Goal: Task Accomplishment & Management: Manage account settings

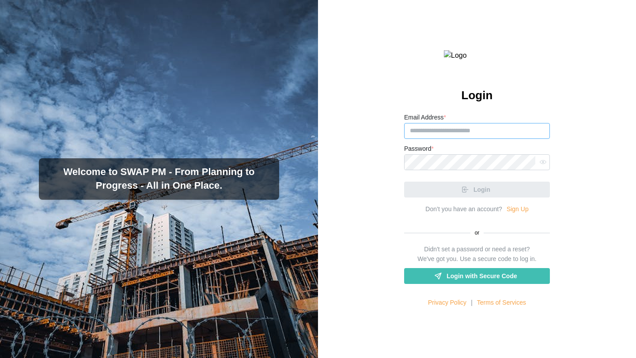
click at [449, 139] on input "Email Address *" at bounding box center [477, 131] width 146 height 16
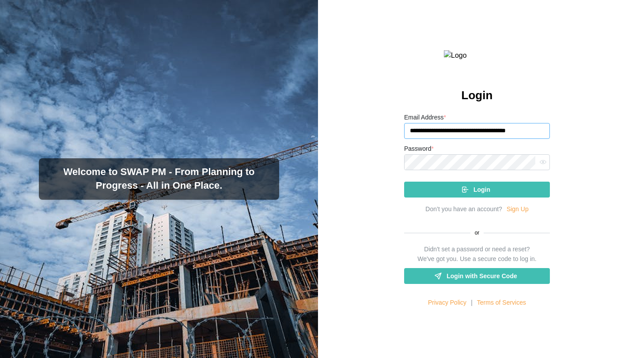
click at [484, 139] on input "**********" at bounding box center [477, 131] width 146 height 16
type input "**********"
click at [404, 182] on button "Login" at bounding box center [477, 190] width 146 height 16
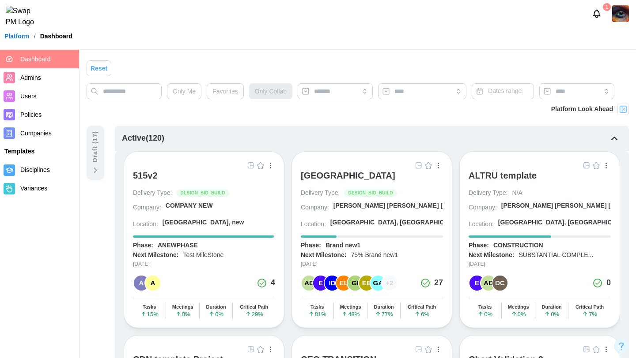
click at [420, 165] on img "button" at bounding box center [418, 165] width 7 height 7
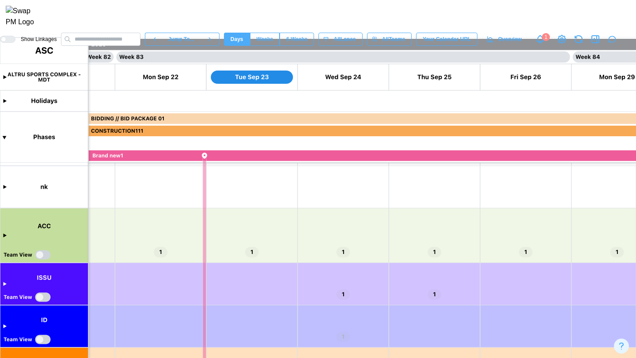
scroll to position [116, 0]
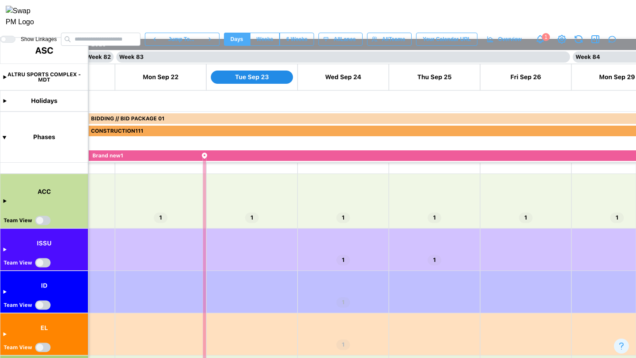
click at [3, 203] on canvas at bounding box center [318, 198] width 636 height 321
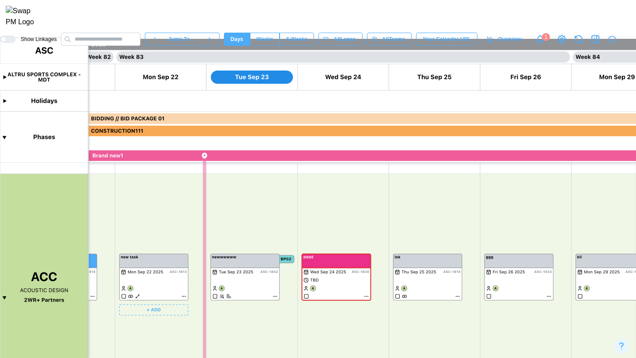
scroll to position [161, 0]
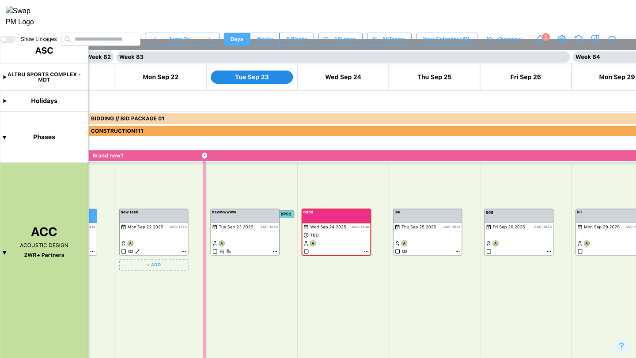
click at [183, 251] on canvas at bounding box center [318, 198] width 636 height 321
type textarea "*"
click at [183, 251] on canvas at bounding box center [318, 198] width 636 height 321
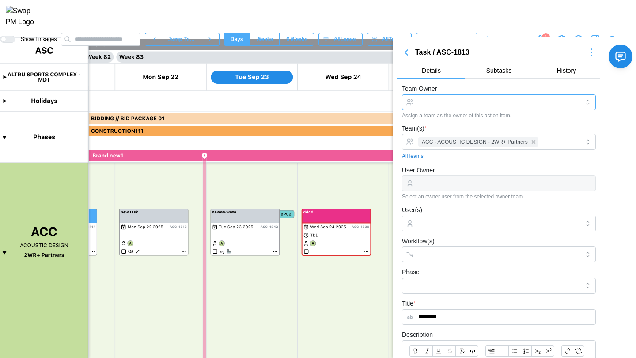
click at [503, 104] on input "Team Owner" at bounding box center [499, 102] width 194 height 16
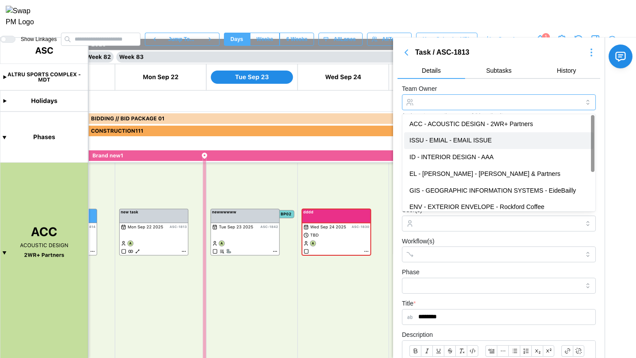
type input "**********"
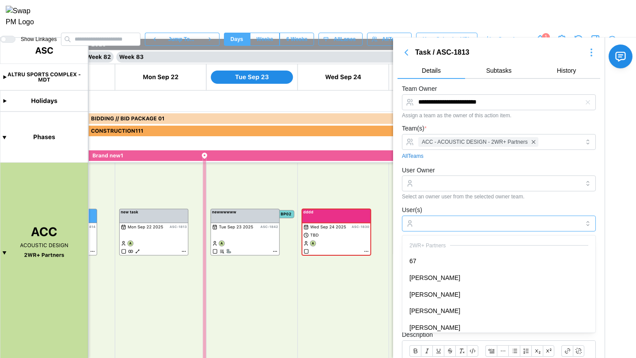
click at [487, 223] on input "User(s)" at bounding box center [498, 223] width 161 height 7
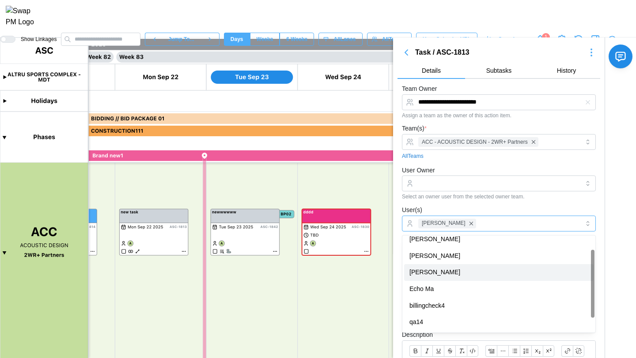
scroll to position [0, 0]
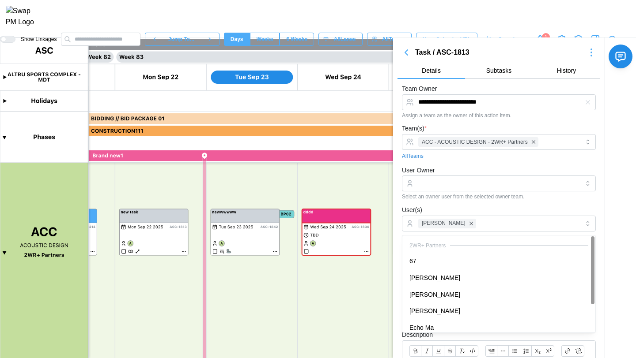
click at [524, 167] on div "User Owner Select an owner user from the selected owner team." at bounding box center [499, 182] width 194 height 35
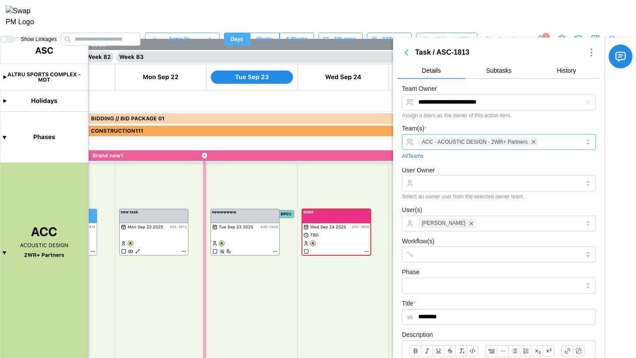
click at [558, 143] on div "ACC - ACOUSTIC DESIGN - 2WR+ Partners" at bounding box center [497, 142] width 163 height 15
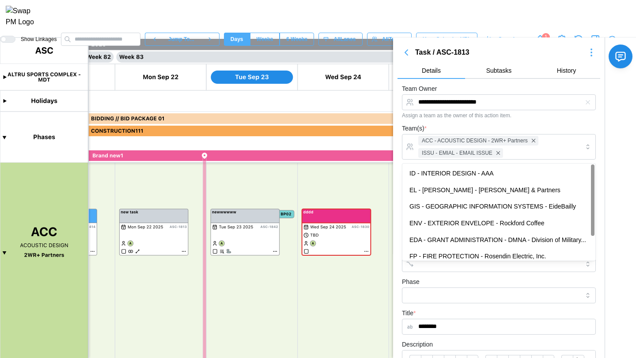
click at [505, 130] on div "Team(s) * ACC - ACOUSTIC DESIGN - 2WR+ Partners ISSU - EMIAL - EMAIL ISSUE All …" at bounding box center [499, 146] width 194 height 47
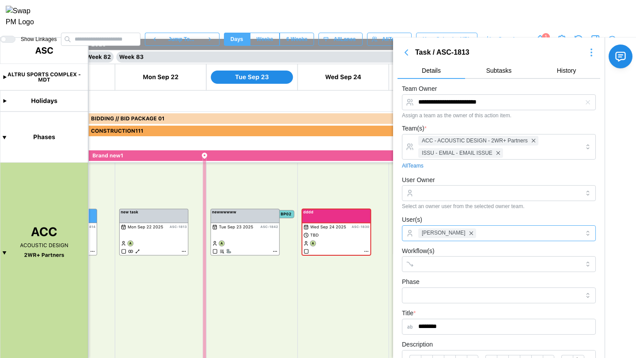
click at [487, 236] on div "[PERSON_NAME]" at bounding box center [497, 233] width 163 height 15
click at [511, 176] on div "User Owner Select an owner user from the selected owner team." at bounding box center [499, 192] width 194 height 35
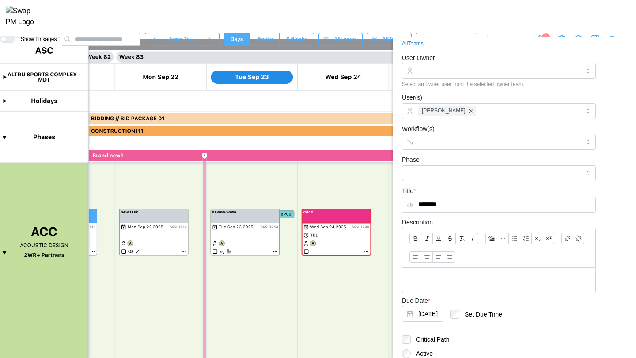
scroll to position [226, 0]
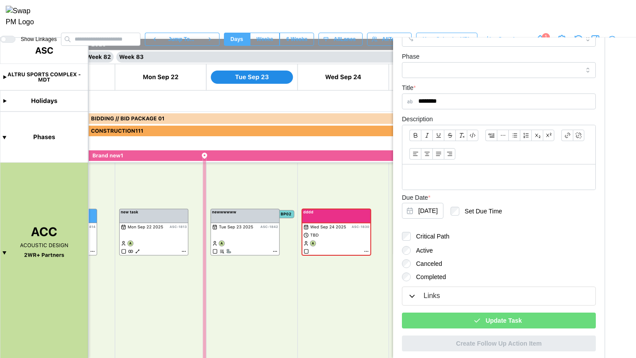
click at [499, 319] on span "Update Task" at bounding box center [503, 320] width 36 height 15
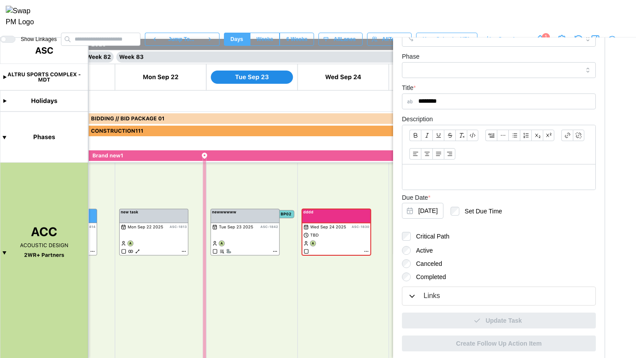
type textarea "*"
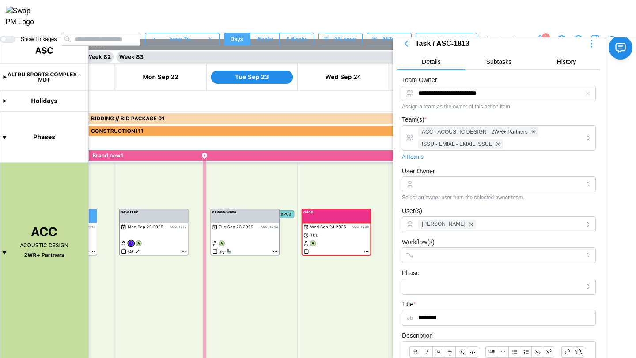
scroll to position [0, 0]
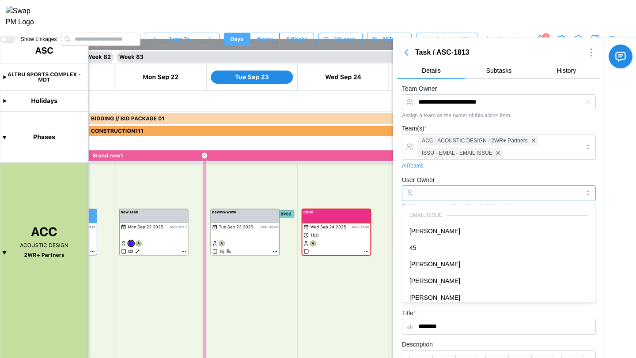
click at [468, 192] on input "User Owner" at bounding box center [499, 193] width 194 height 16
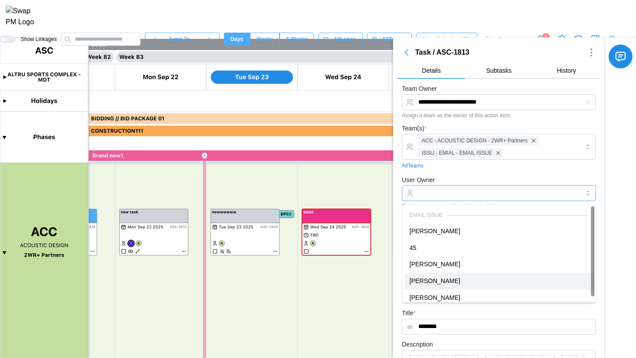
type input "**********"
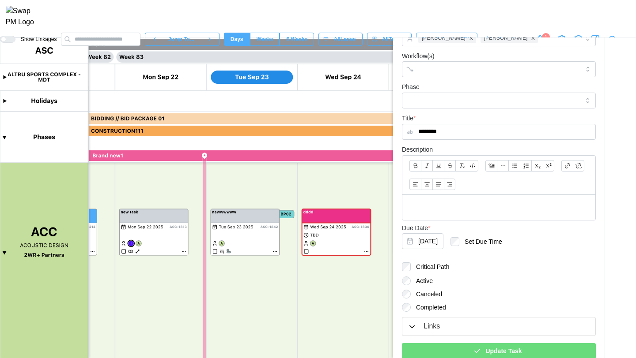
scroll to position [200, 0]
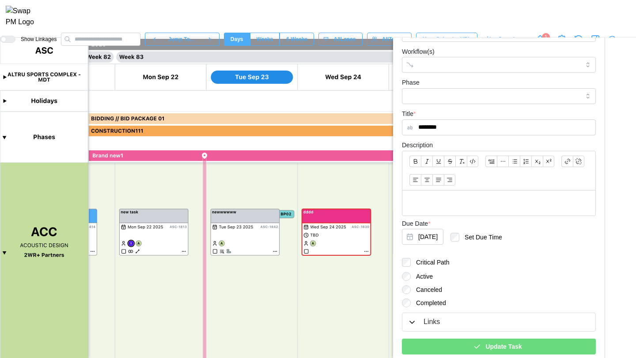
click at [527, 349] on div "Update Task" at bounding box center [497, 347] width 180 height 15
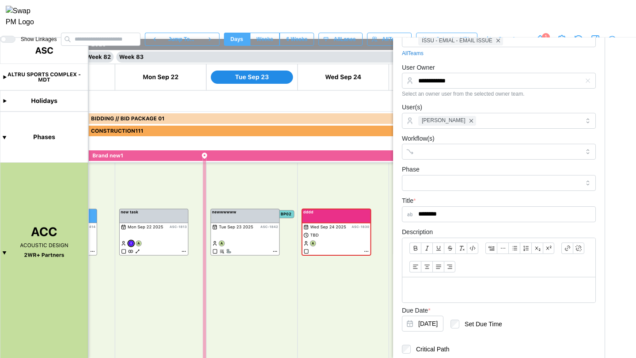
scroll to position [228, 0]
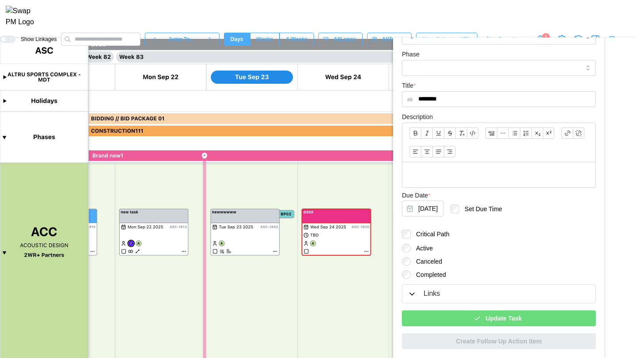
click at [524, 320] on div "Update Task" at bounding box center [497, 318] width 180 height 15
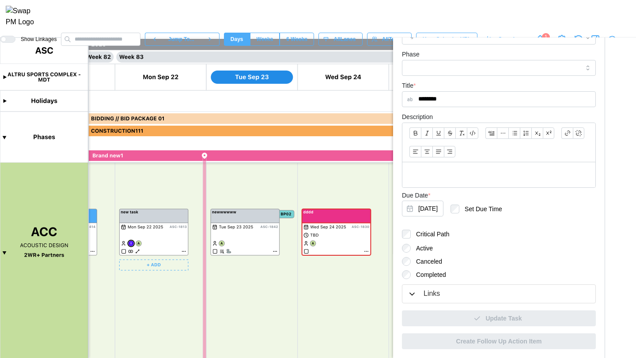
type textarea "*"
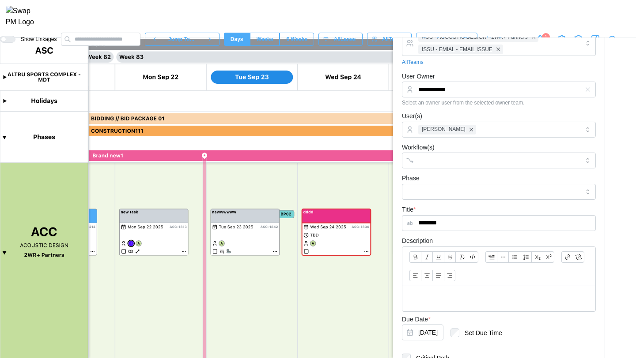
scroll to position [0, 0]
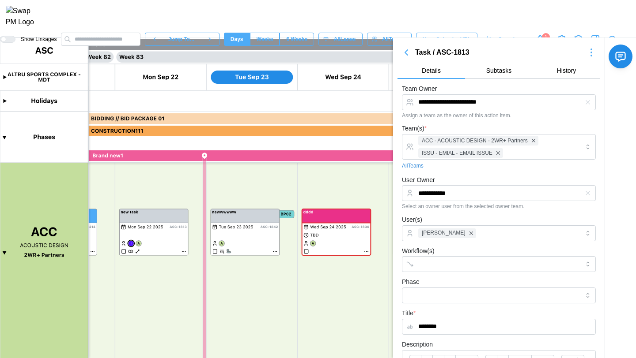
click at [588, 103] on icon "button" at bounding box center [587, 102] width 4 height 4
click at [486, 102] on input "Team Owner" at bounding box center [499, 102] width 194 height 16
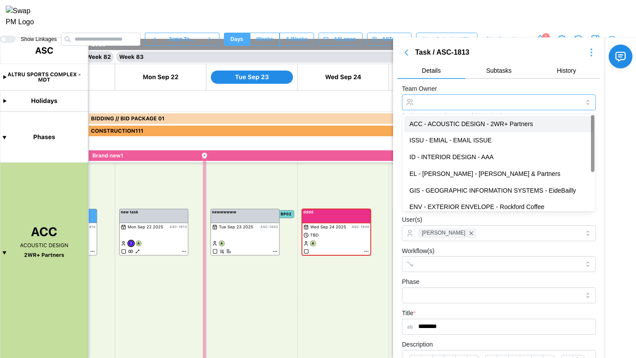
type input "**********"
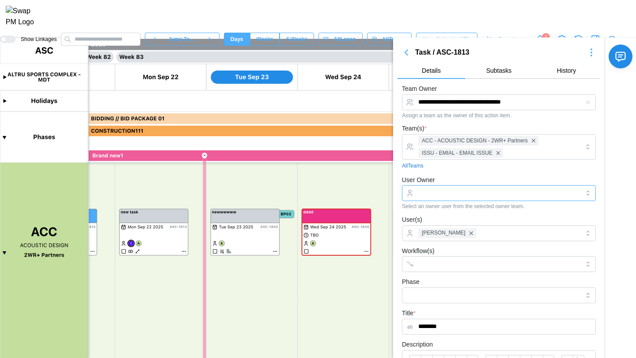
click at [465, 194] on input "User Owner" at bounding box center [499, 193] width 194 height 16
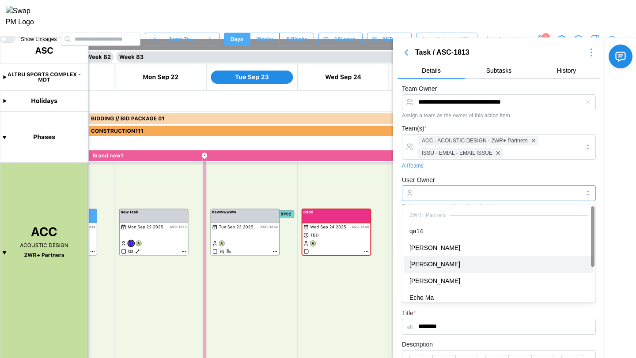
type input "**********"
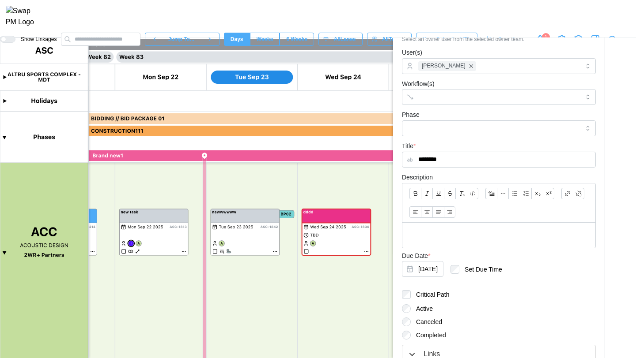
scroll to position [228, 0]
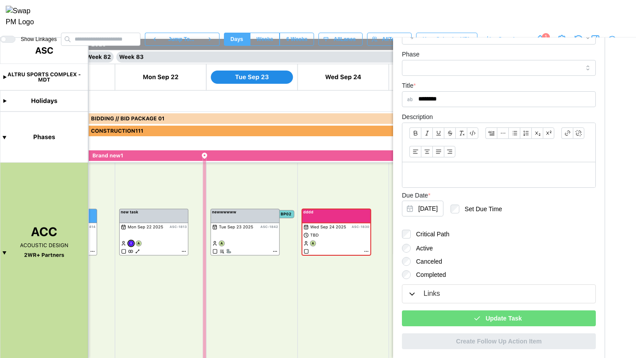
click at [520, 319] on span "Update Task" at bounding box center [503, 318] width 36 height 15
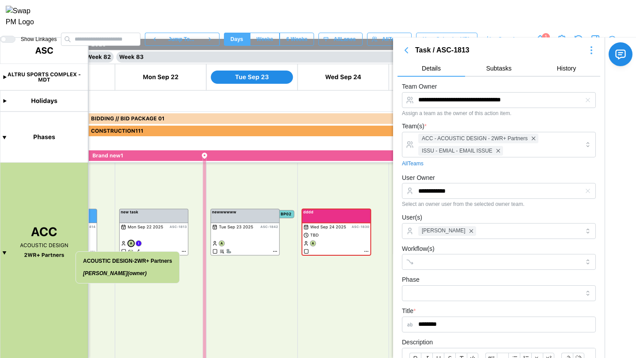
scroll to position [0, 0]
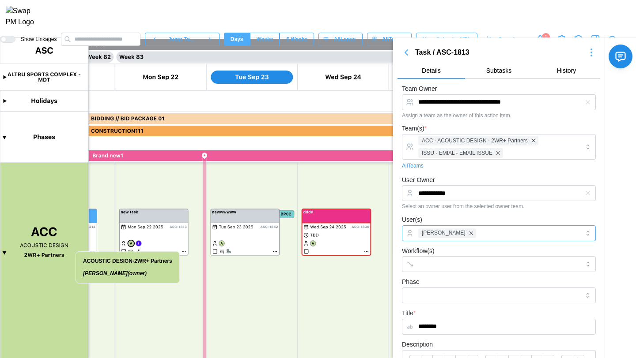
click at [498, 238] on div "[PERSON_NAME]" at bounding box center [497, 233] width 163 height 15
click at [500, 235] on div "[PERSON_NAME]" at bounding box center [497, 233] width 163 height 15
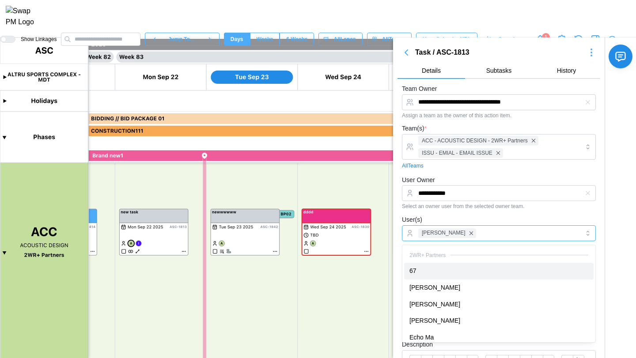
click at [455, 276] on div "67" at bounding box center [498, 271] width 189 height 17
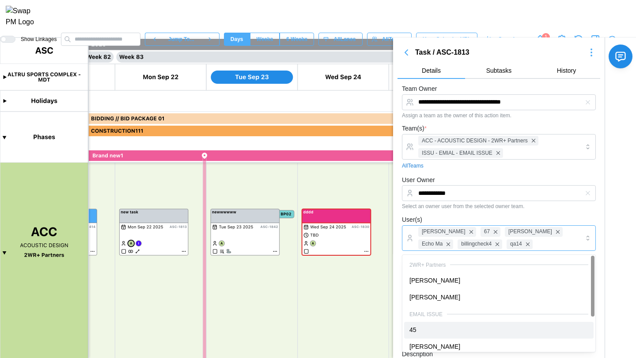
click at [456, 309] on div "EMAIL ISSUE" at bounding box center [498, 314] width 189 height 16
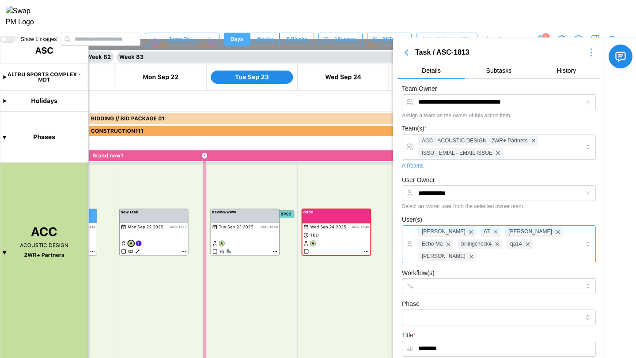
click at [484, 259] on div "Amanda Spear 67 Caleb Leftin Echo Ma billingcheck4 qa14 Caitlin Milligan" at bounding box center [497, 244] width 163 height 37
click at [481, 257] on div "Amanda Spear 67 Caleb Leftin Echo Ma billingcheck4 qa14 Caitlin Milligan" at bounding box center [497, 244] width 163 height 37
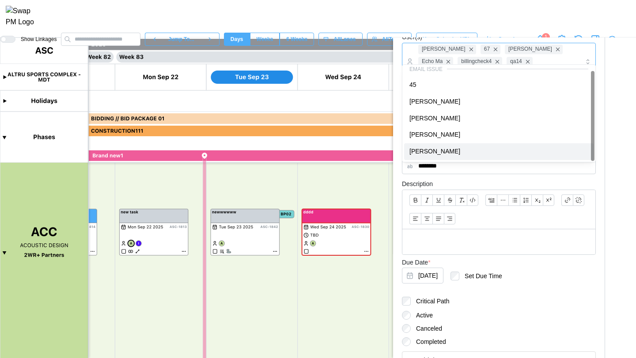
scroll to position [250, 0]
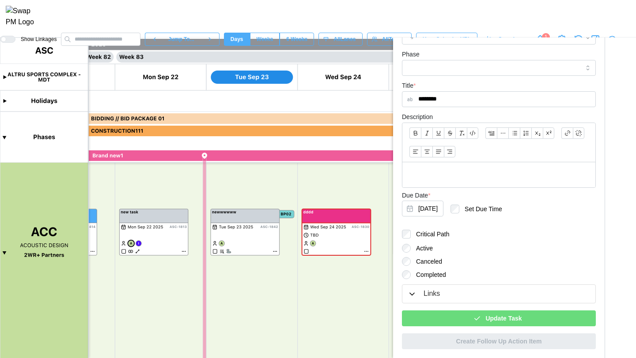
click at [494, 318] on span "Update Task" at bounding box center [503, 318] width 36 height 15
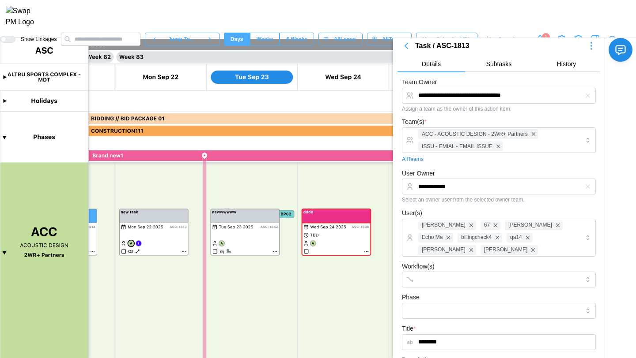
scroll to position [0, 0]
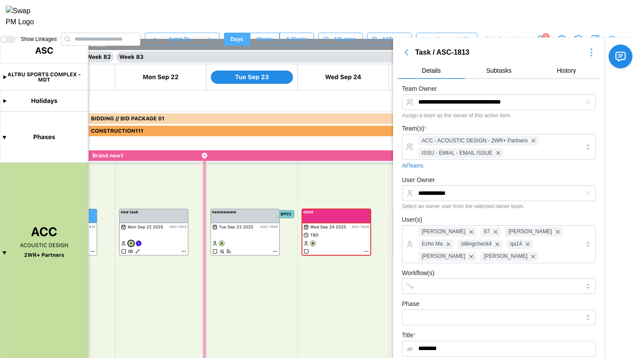
click at [405, 53] on icon "button" at bounding box center [406, 52] width 3 height 5
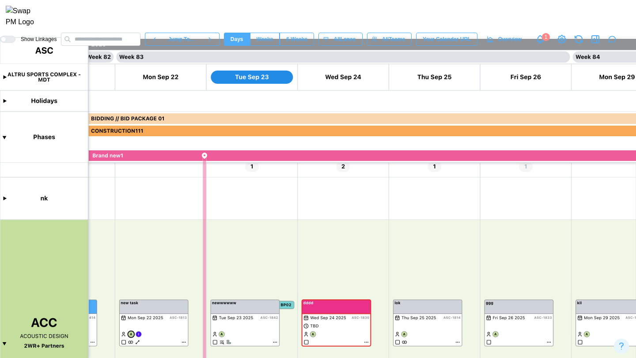
scroll to position [101, 0]
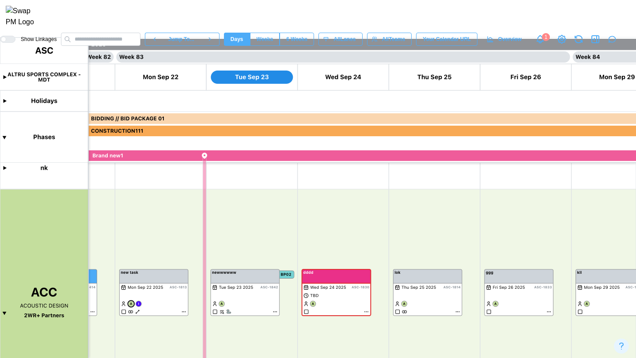
click at [507, 41] on span "Overview" at bounding box center [509, 39] width 23 height 12
type textarea "*"
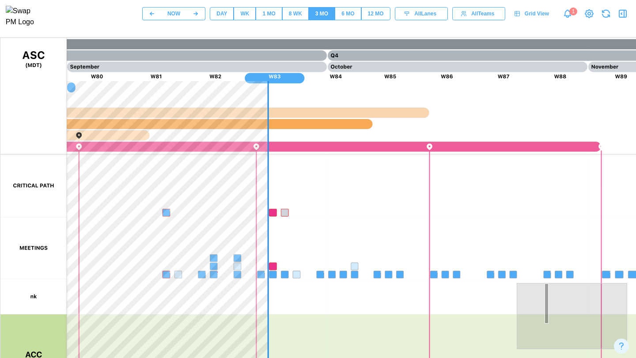
click at [219, 13] on div "DAY" at bounding box center [221, 14] width 11 height 8
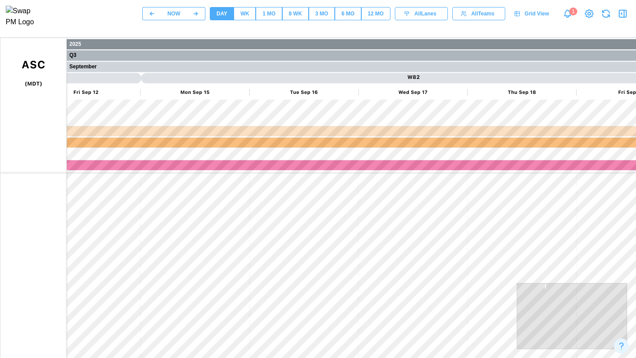
click at [171, 18] on div "NOW" at bounding box center [173, 14] width 13 height 8
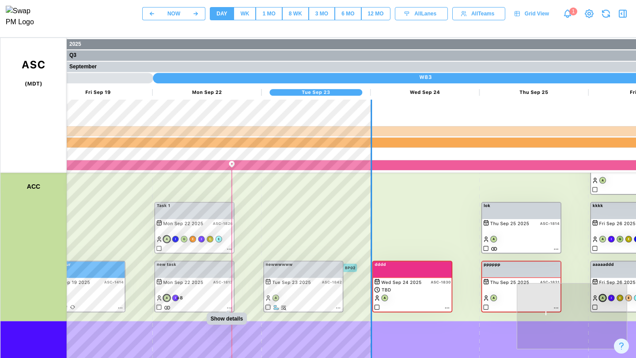
click at [228, 309] on canvas at bounding box center [424, 258] width 848 height 441
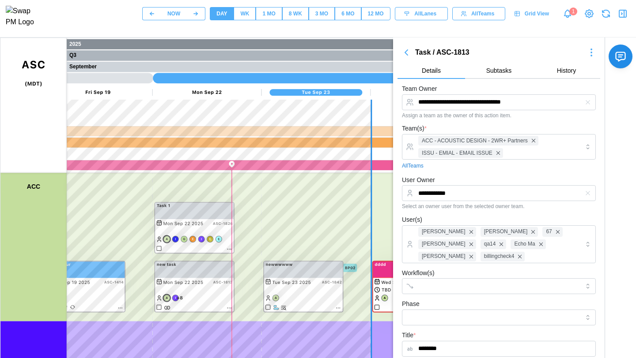
click at [411, 166] on link "All Teams" at bounding box center [413, 166] width 22 height 8
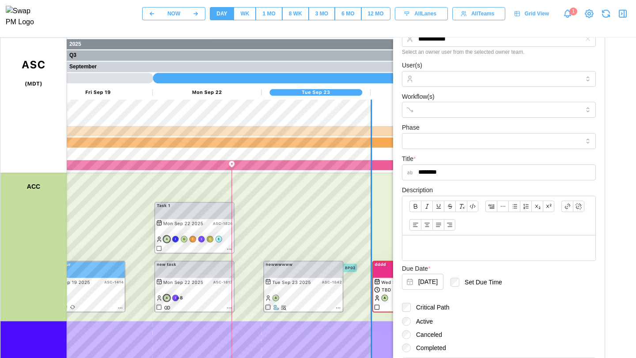
scroll to position [314, 0]
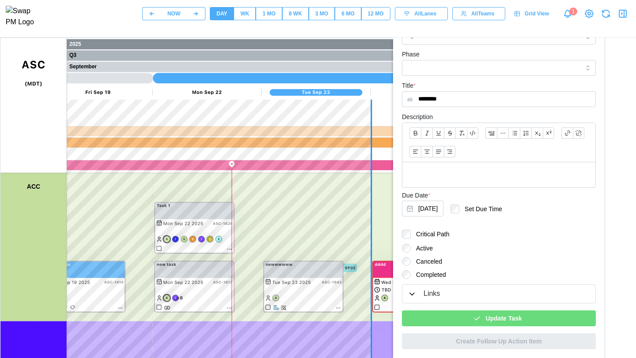
click at [496, 321] on span "Update Task" at bounding box center [503, 318] width 36 height 15
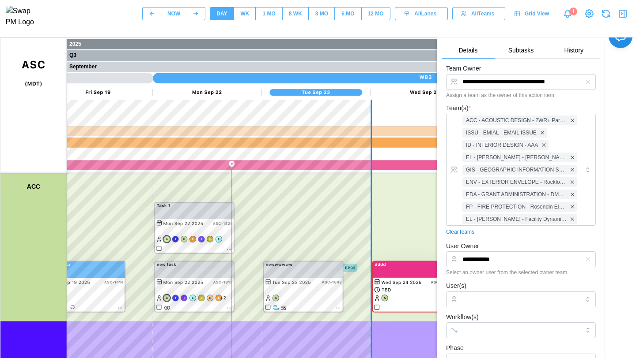
scroll to position [0, 0]
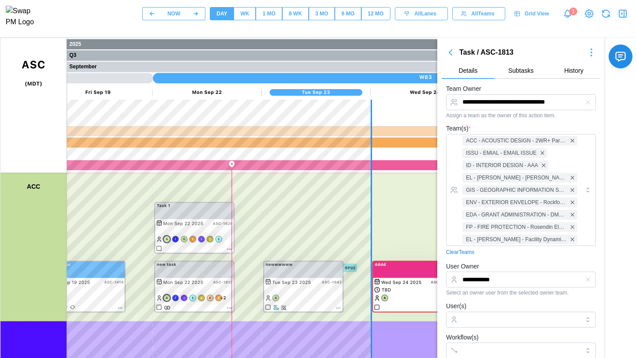
click at [467, 250] on link "Clear Teams" at bounding box center [460, 253] width 28 height 8
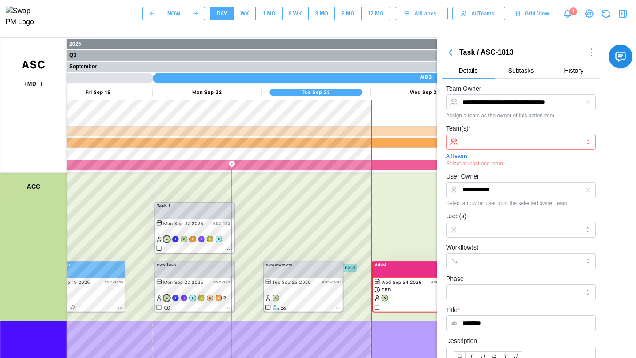
click at [477, 145] on input "Team(s) *" at bounding box center [520, 142] width 117 height 7
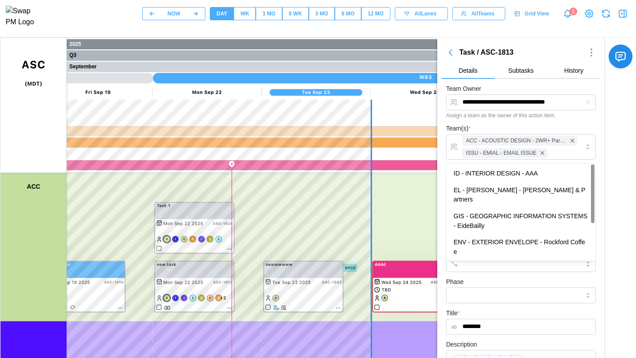
click at [488, 125] on div "Team(s) * ACC - ACOUSTIC DESIGN - 2WR+ Partners ISSU - EMIAL - EMAIL ISSUE All …" at bounding box center [521, 146] width 150 height 47
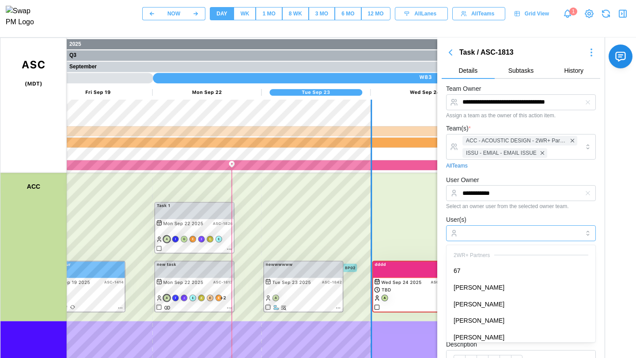
click at [465, 229] on div at bounding box center [519, 233] width 119 height 15
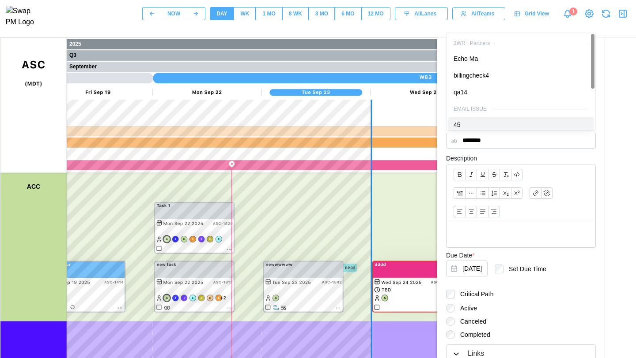
scroll to position [268, 0]
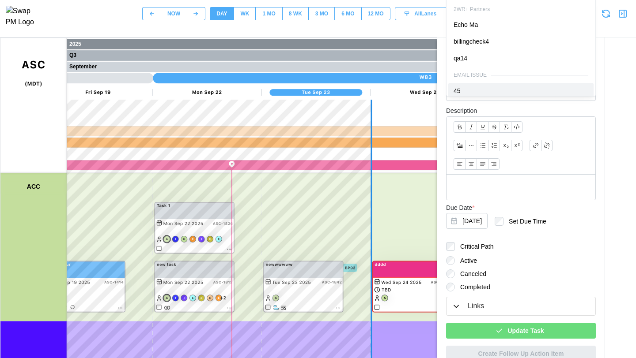
click at [524, 324] on span "Update Task" at bounding box center [525, 331] width 36 height 15
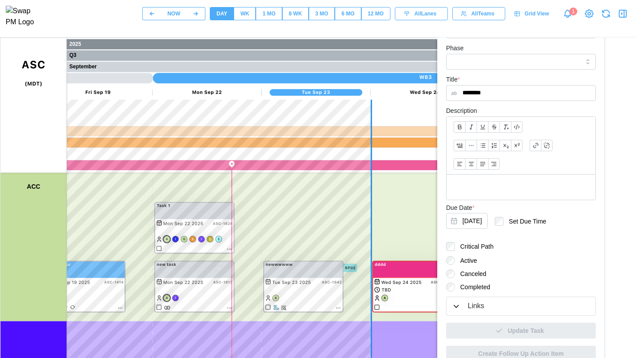
scroll to position [0, 0]
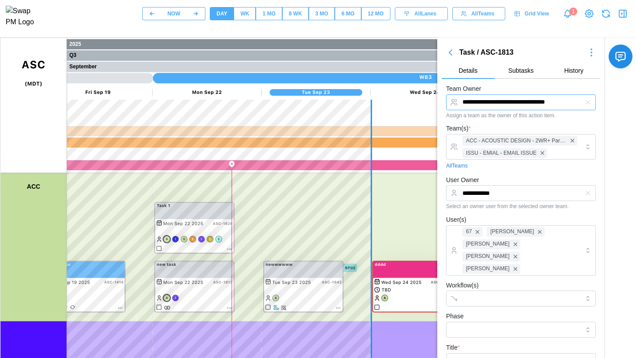
click at [573, 101] on input "**********" at bounding box center [521, 102] width 150 height 16
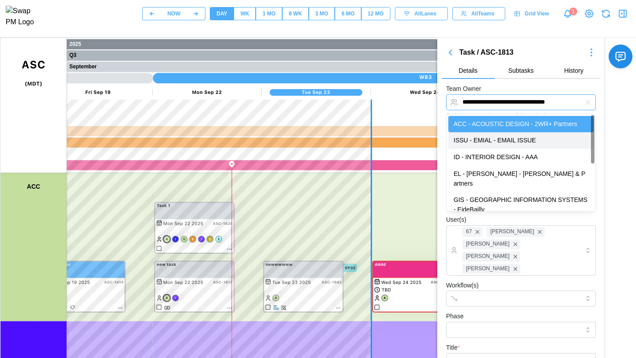
type input "**********"
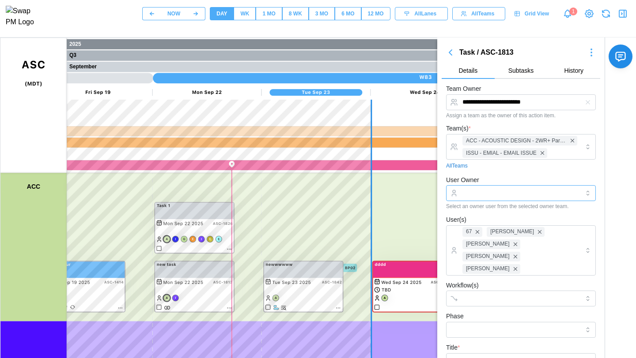
click at [482, 197] on input "User Owner" at bounding box center [521, 193] width 150 height 16
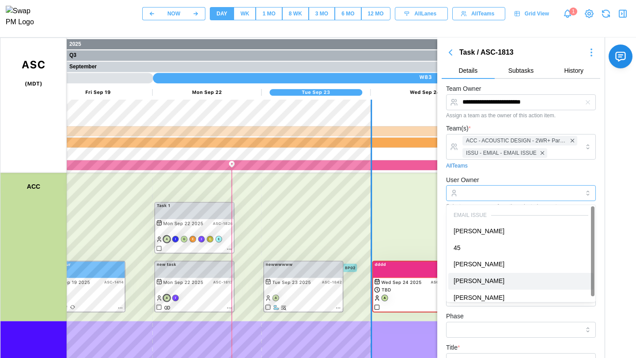
type input "**********"
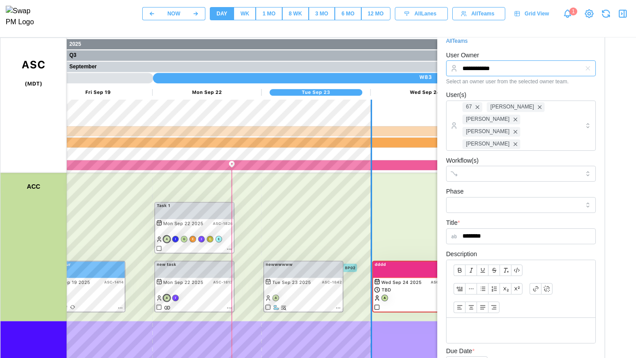
scroll to position [268, 0]
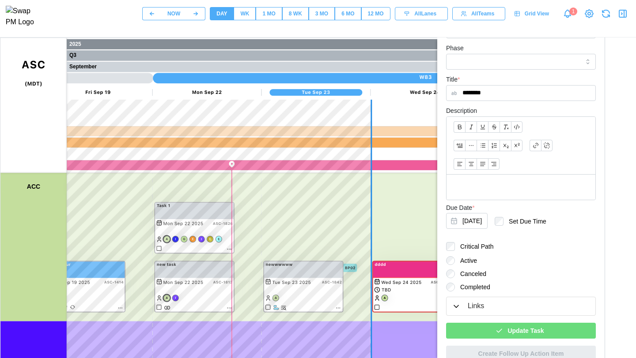
click at [516, 324] on span "Update Task" at bounding box center [525, 331] width 36 height 15
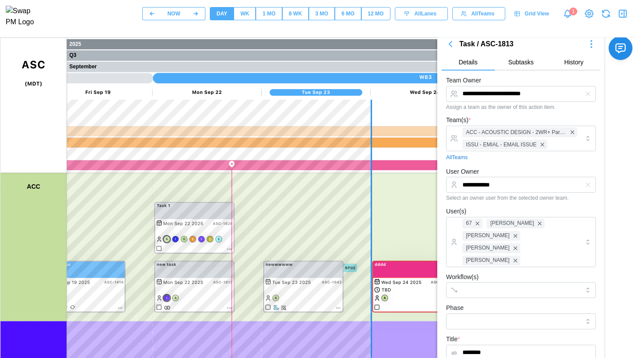
scroll to position [0, 0]
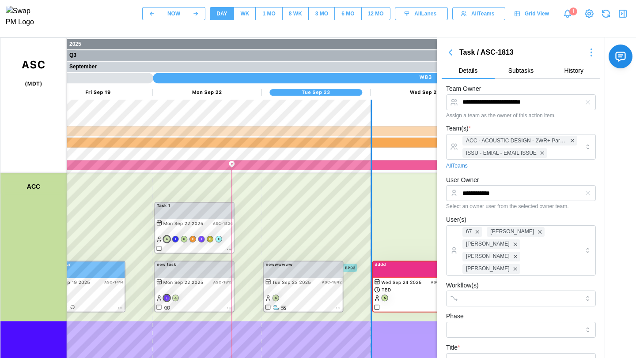
click at [621, 16] on icon "button" at bounding box center [622, 13] width 11 height 11
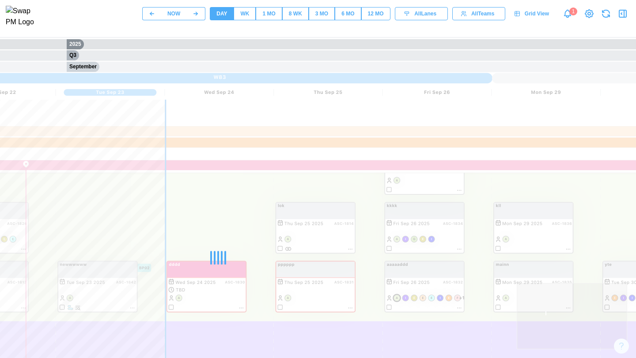
scroll to position [0, 212]
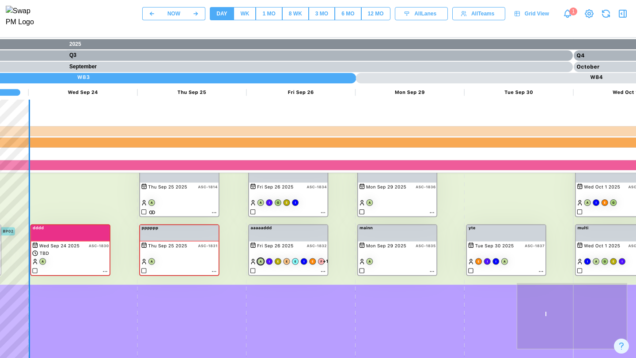
click at [323, 270] on canvas at bounding box center [213, 258] width 848 height 441
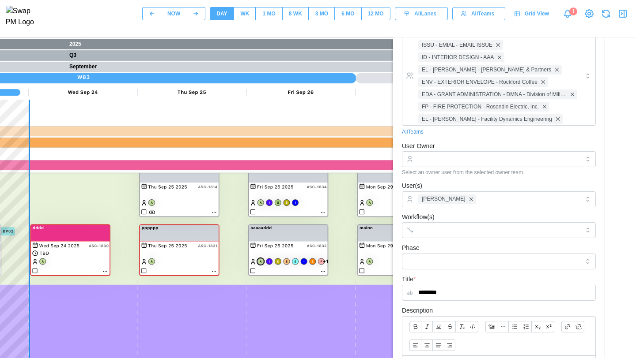
scroll to position [0, 0]
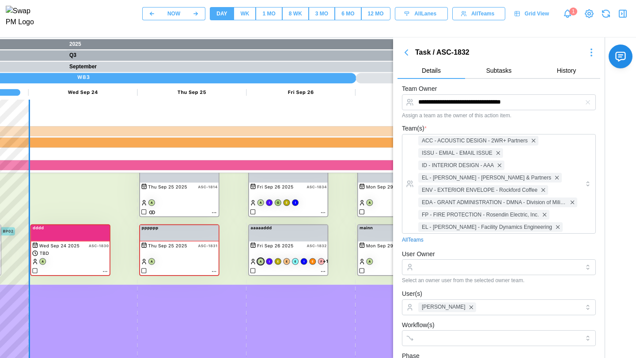
click at [587, 103] on icon "button" at bounding box center [587, 102] width 4 height 4
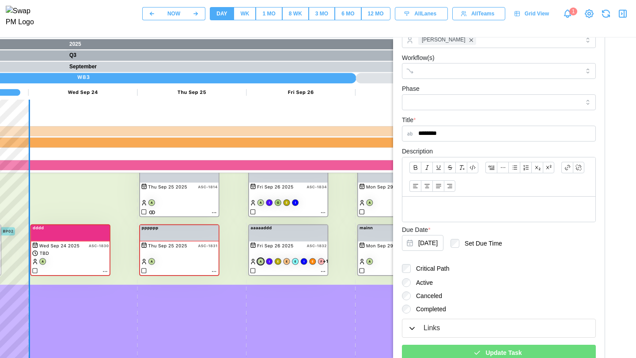
scroll to position [302, 0]
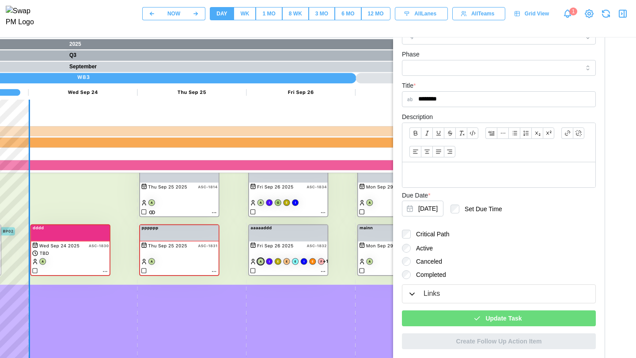
click at [492, 321] on span "Update Task" at bounding box center [503, 318] width 36 height 15
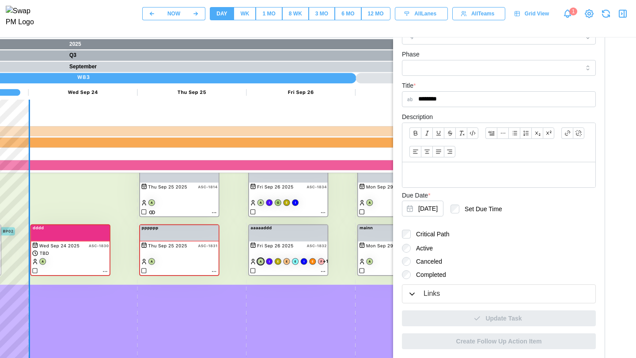
scroll to position [0, 0]
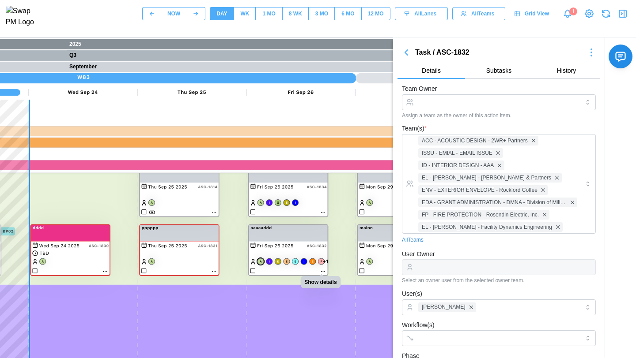
click at [323, 271] on canvas at bounding box center [213, 258] width 848 height 441
click at [623, 16] on icon "button" at bounding box center [622, 13] width 11 height 11
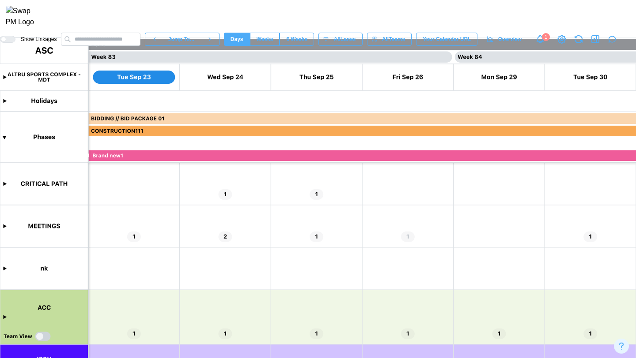
click at [4, 318] on canvas at bounding box center [318, 198] width 636 height 321
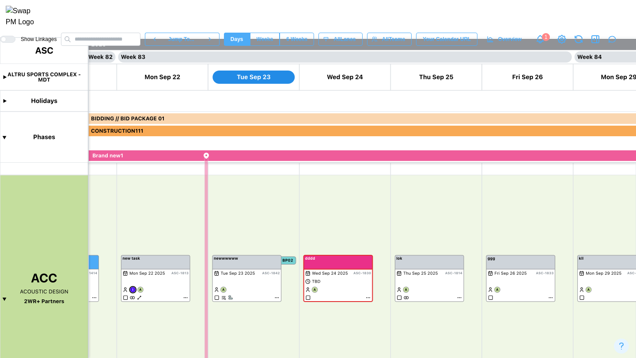
scroll to position [116, 0]
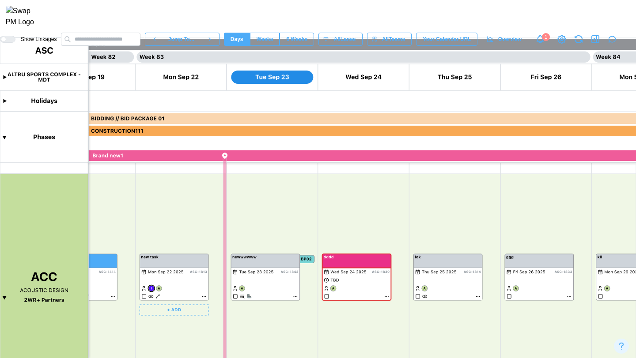
click at [204, 296] on canvas at bounding box center [318, 198] width 636 height 321
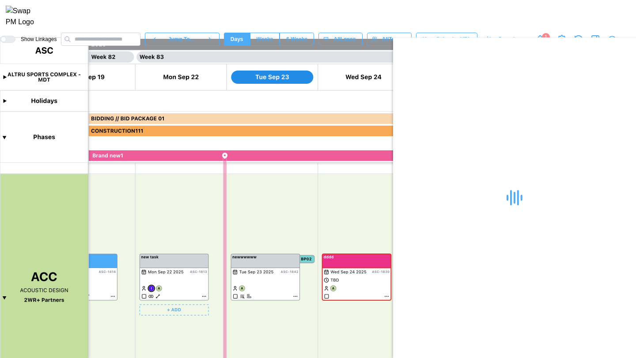
click at [204, 296] on canvas at bounding box center [318, 198] width 636 height 321
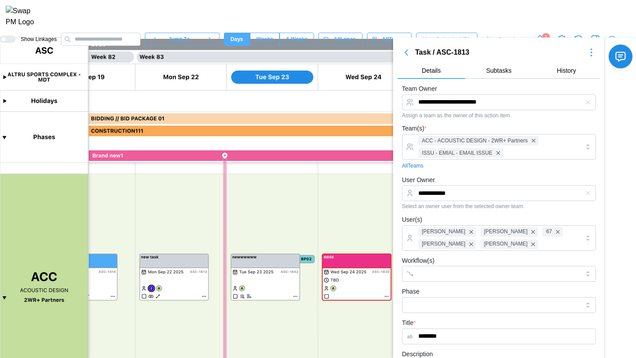
click at [414, 167] on link "All Teams" at bounding box center [413, 166] width 22 height 8
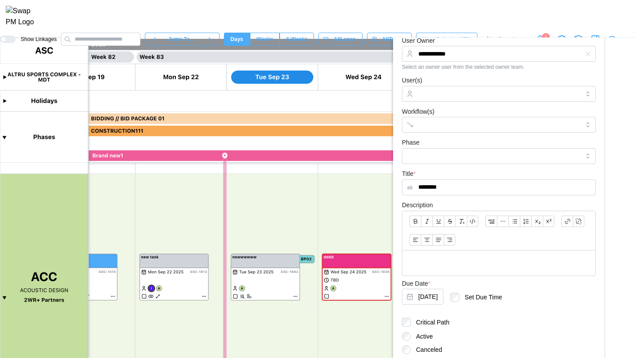
scroll to position [314, 0]
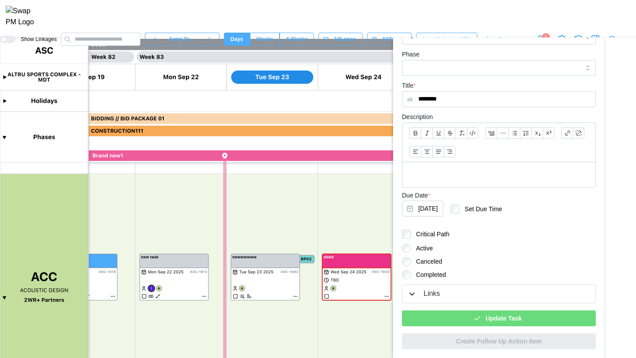
click at [477, 319] on icon "button" at bounding box center [477, 319] width 5 height 4
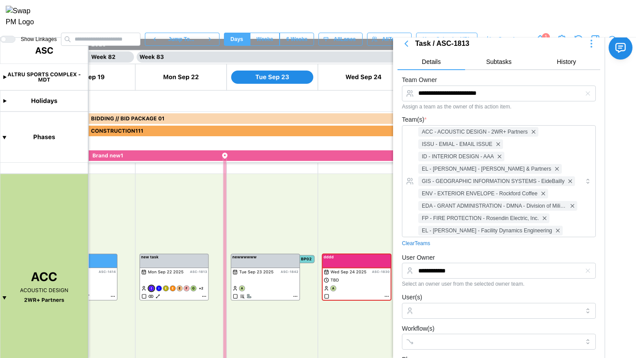
scroll to position [0, 0]
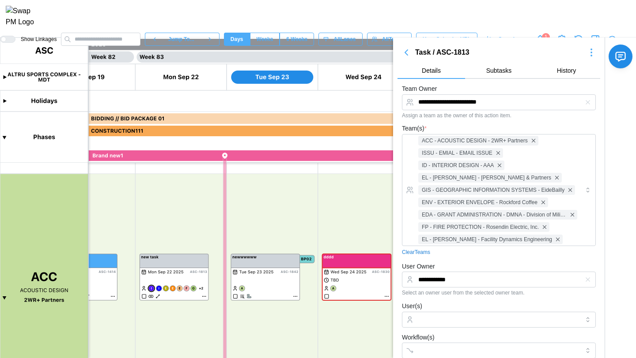
click at [407, 54] on icon "button" at bounding box center [406, 52] width 3 height 5
click at [407, 54] on icon "button" at bounding box center [406, 52] width 11 height 11
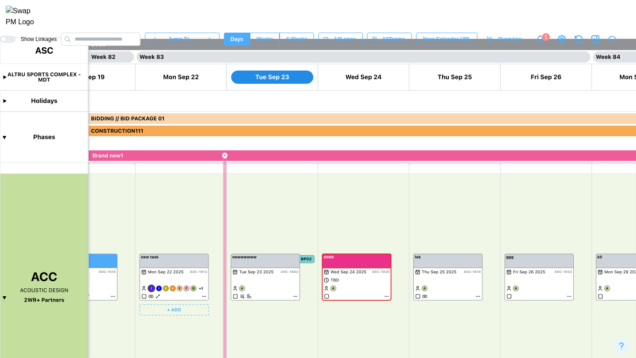
click at [204, 296] on canvas at bounding box center [318, 198] width 636 height 321
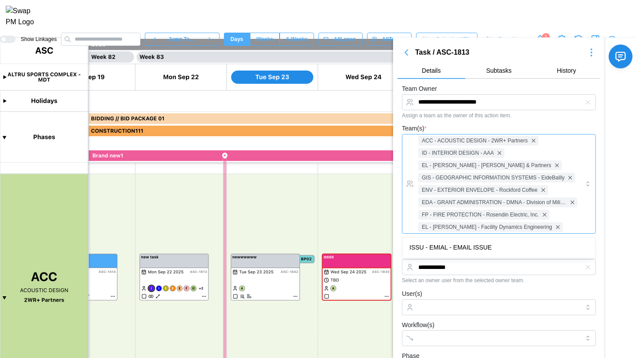
click at [508, 151] on div "ACC - ACOUSTIC DESIGN - 2WR+ Partners ID - INTERIOR DESIGN - AAA EL - [PERSON_N…" at bounding box center [497, 184] width 163 height 99
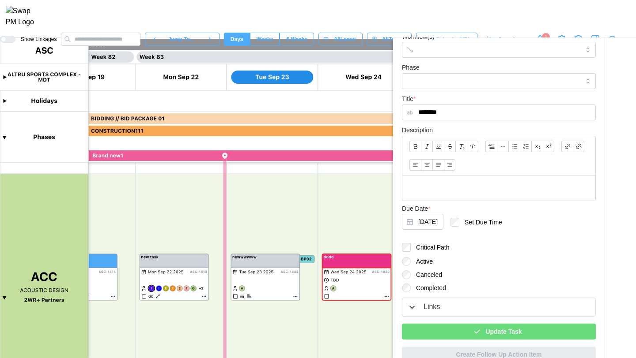
scroll to position [314, 0]
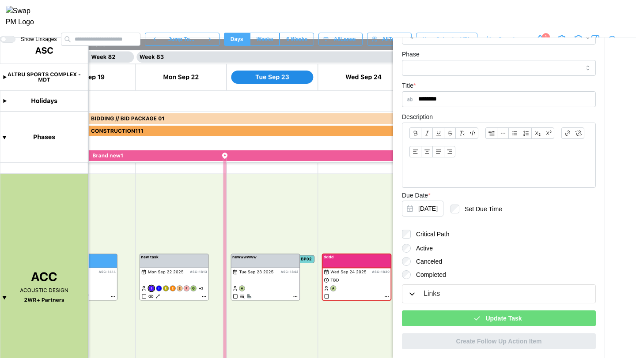
click at [470, 322] on div "Update Task" at bounding box center [497, 318] width 180 height 15
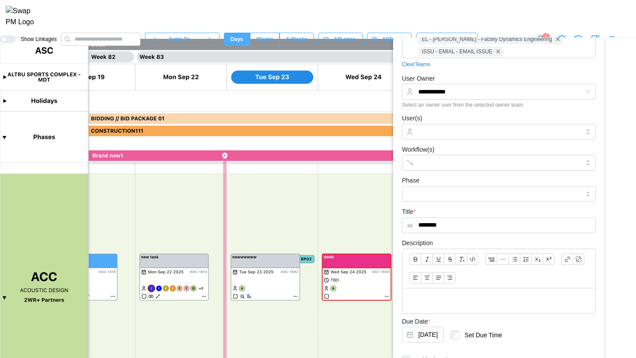
scroll to position [0, 0]
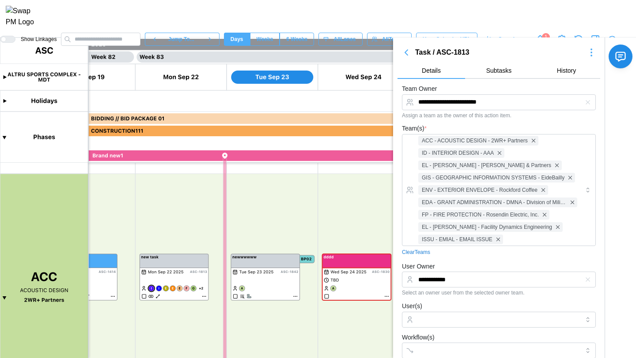
click at [406, 55] on icon "button" at bounding box center [406, 52] width 3 height 5
click at [406, 55] on icon "button" at bounding box center [406, 52] width 11 height 11
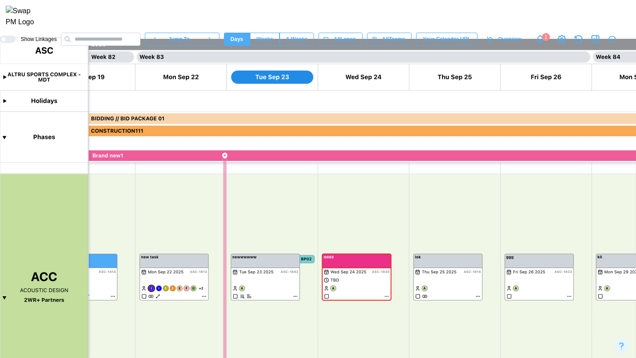
click at [584, 45] on icon "button" at bounding box center [578, 39] width 11 height 11
click at [203, 296] on canvas at bounding box center [318, 198] width 636 height 321
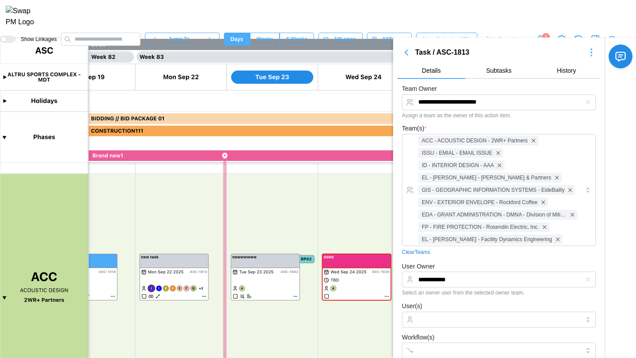
click at [427, 253] on link "Clear Teams" at bounding box center [416, 253] width 28 height 8
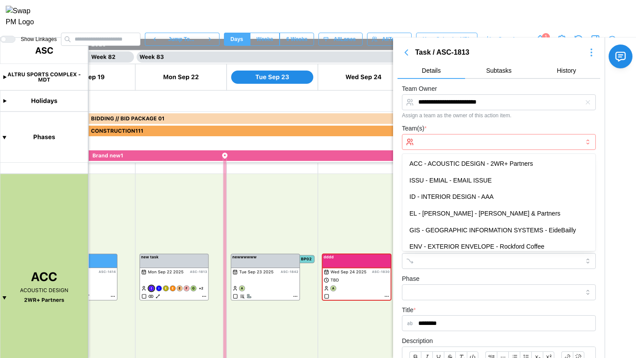
click at [452, 140] on input "Team(s) *" at bounding box center [498, 142] width 161 height 7
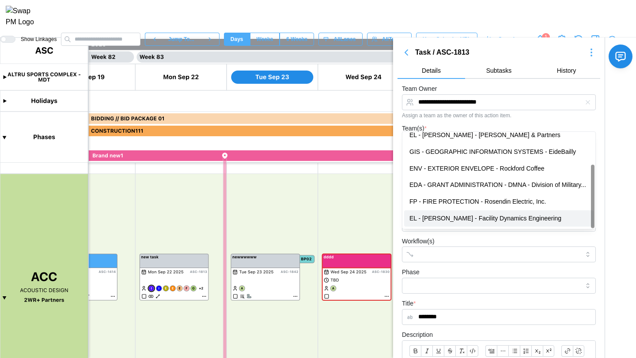
scroll to position [218, 0]
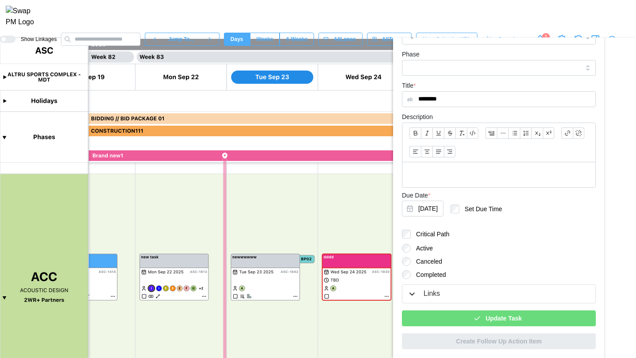
click at [514, 323] on span "Update Task" at bounding box center [503, 318] width 36 height 15
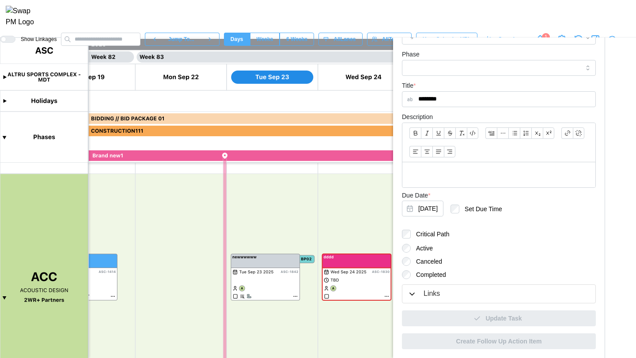
scroll to position [0, 0]
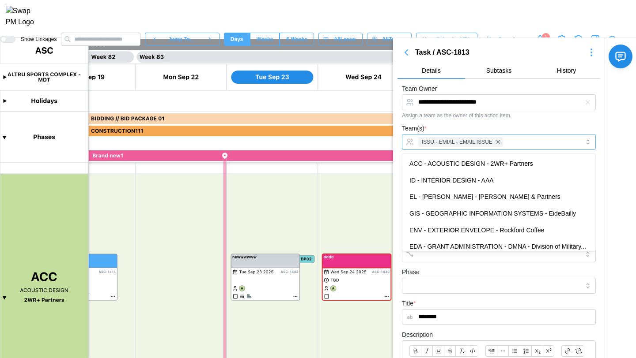
click at [516, 141] on div "ISSU - EMIAL - EMAIL ISSUE" at bounding box center [497, 142] width 163 height 15
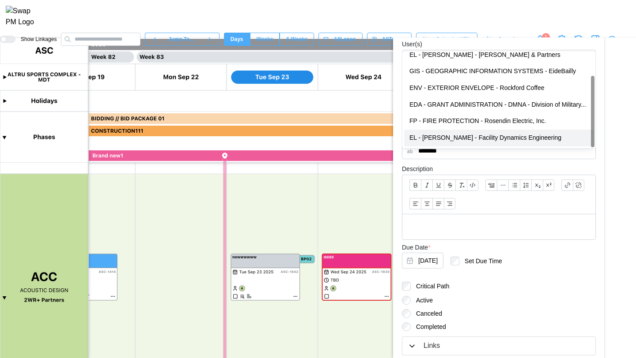
scroll to position [228, 0]
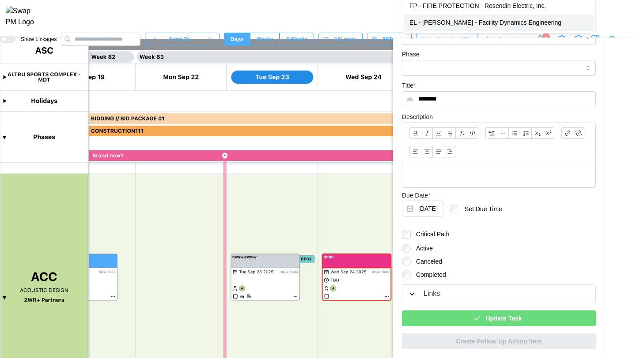
click at [506, 319] on span "Update Task" at bounding box center [503, 318] width 36 height 15
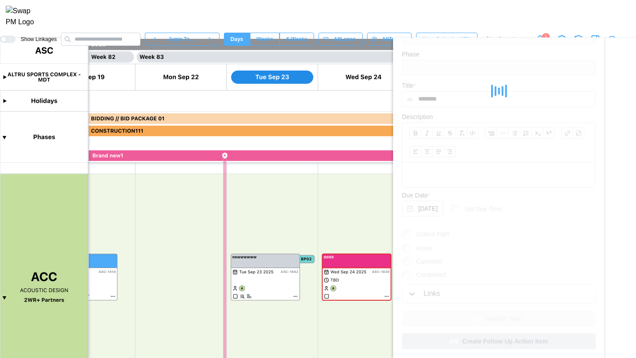
scroll to position [0, 0]
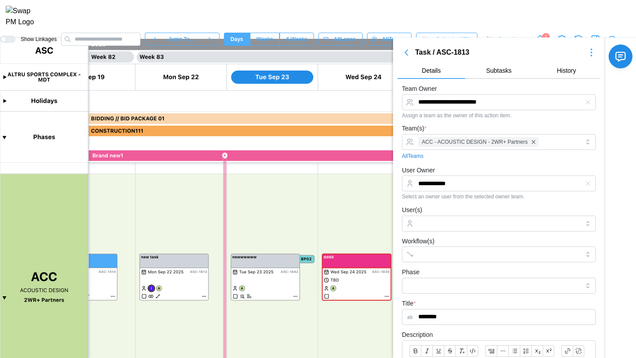
click at [415, 158] on link "All Teams" at bounding box center [413, 156] width 22 height 8
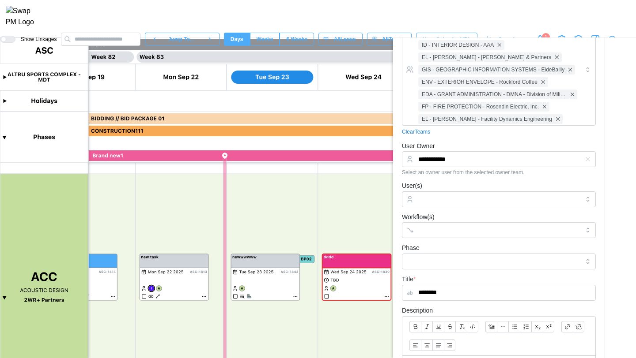
scroll to position [314, 0]
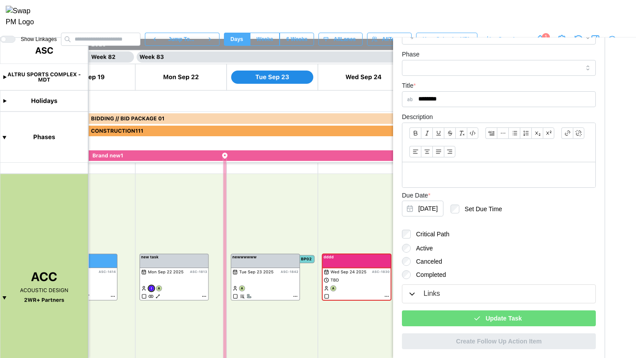
click at [510, 321] on span "Update Task" at bounding box center [503, 318] width 36 height 15
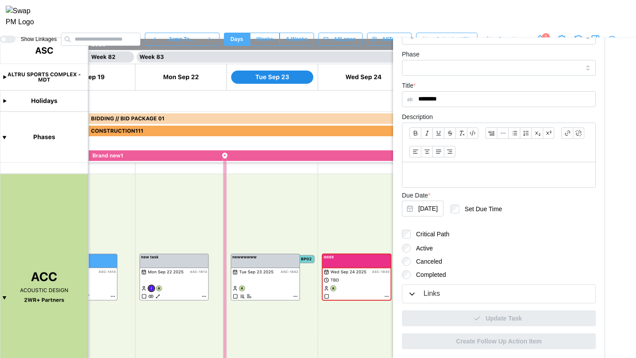
type textarea "*"
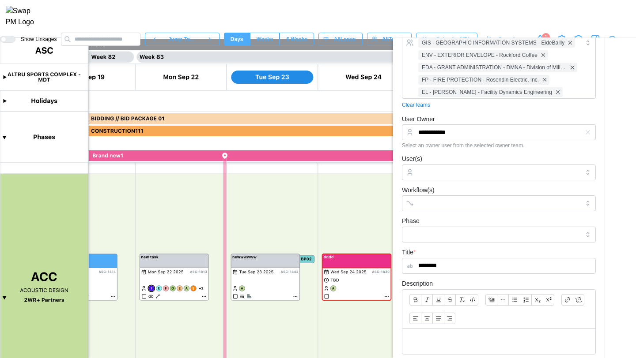
scroll to position [0, 0]
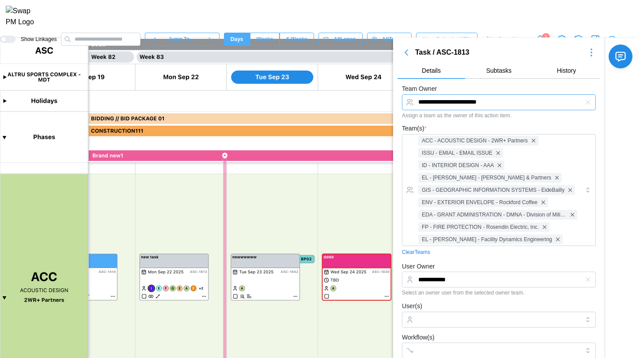
click at [524, 101] on input "**********" at bounding box center [499, 102] width 194 height 16
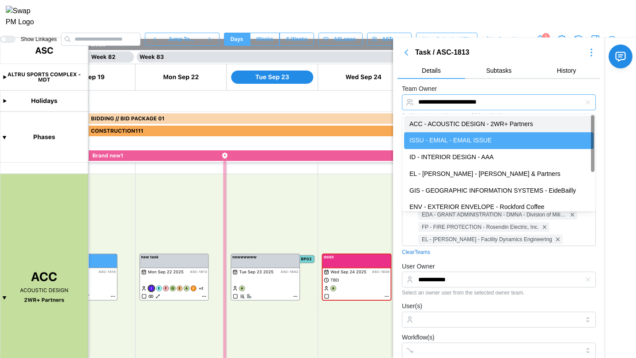
type input "**********"
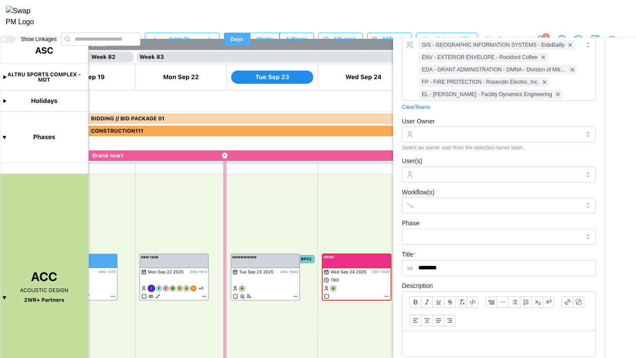
scroll to position [314, 0]
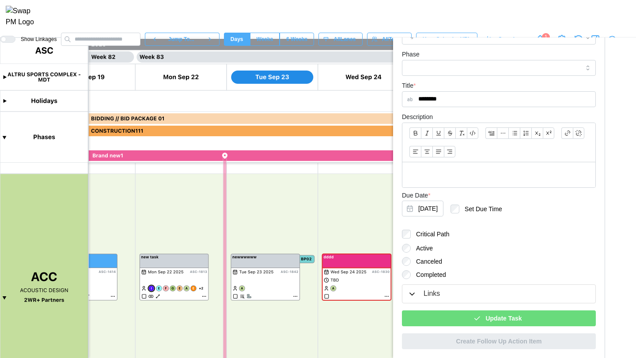
click at [487, 324] on span "Update Task" at bounding box center [503, 318] width 36 height 15
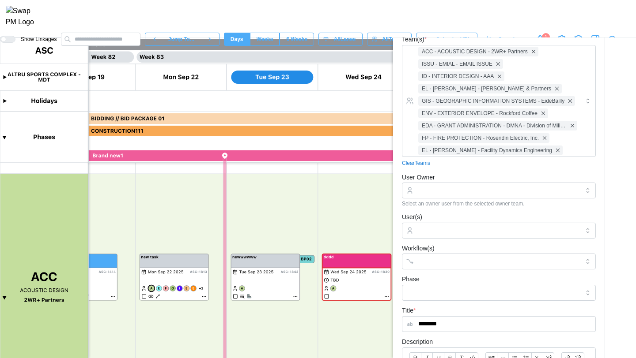
scroll to position [0, 0]
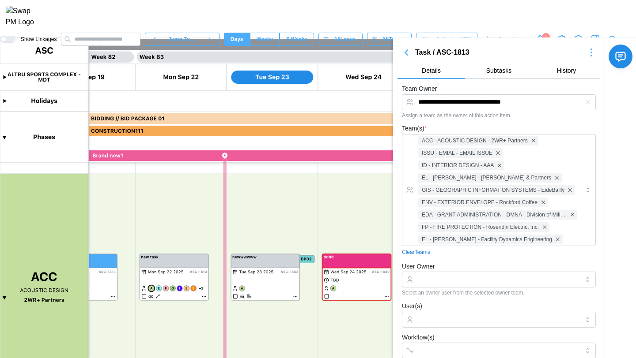
click at [422, 253] on link "Clear Teams" at bounding box center [416, 253] width 28 height 8
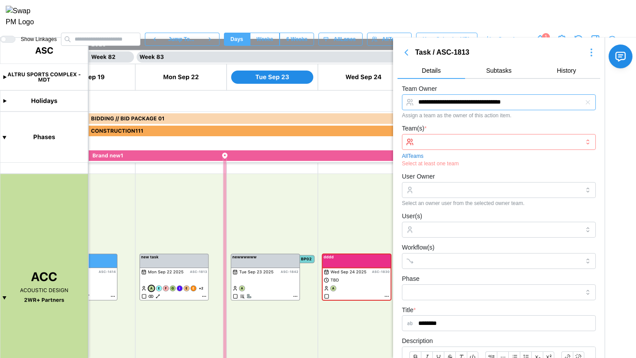
click at [555, 99] on input "**********" at bounding box center [499, 102] width 194 height 16
click at [521, 106] on input "Team Owner" at bounding box center [499, 102] width 194 height 16
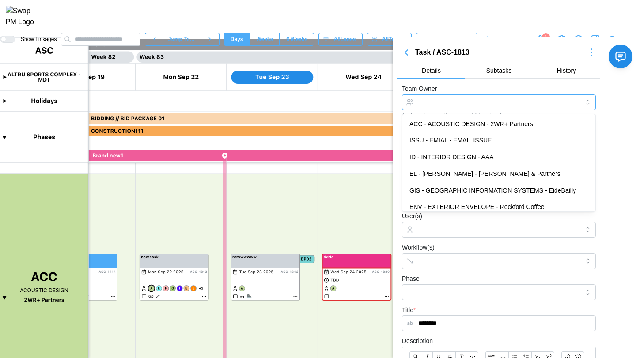
type input "**********"
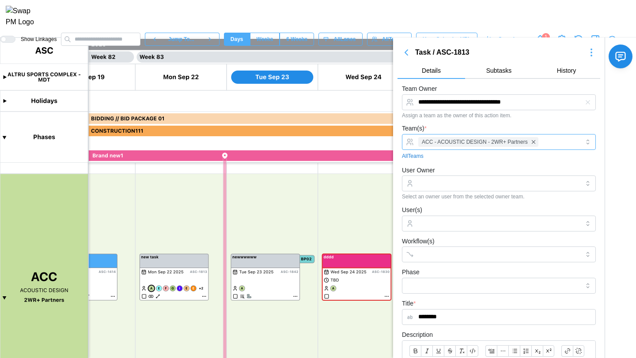
click at [554, 144] on div "ACC - ACOUSTIC DESIGN - 2WR+ Partners" at bounding box center [497, 142] width 163 height 15
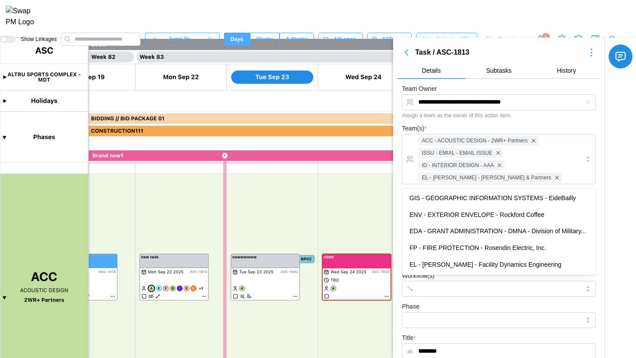
click at [464, 123] on div "Team(s) * ACC - ACOUSTIC DESIGN - 2WR+ Partners ISSU - EMIAL - EMAIL ISSUE ID -…" at bounding box center [499, 159] width 194 height 72
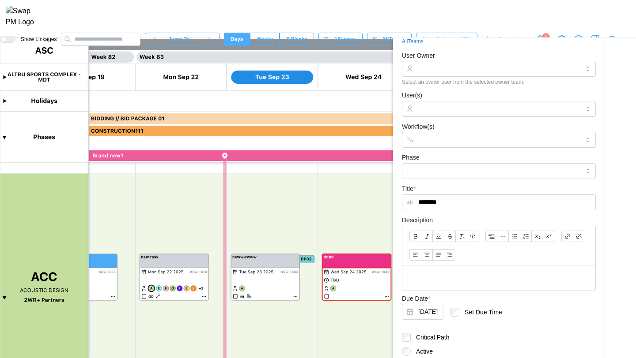
scroll to position [230, 0]
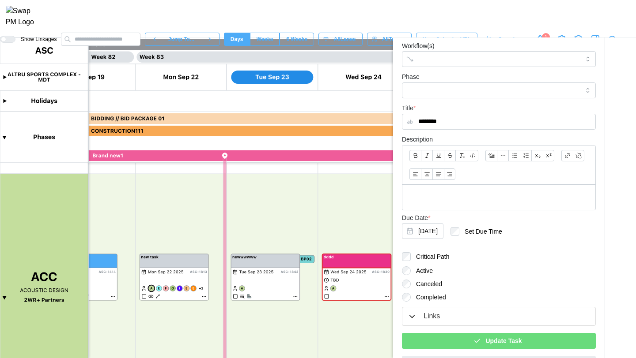
click at [494, 344] on span "Update Task" at bounding box center [503, 341] width 36 height 15
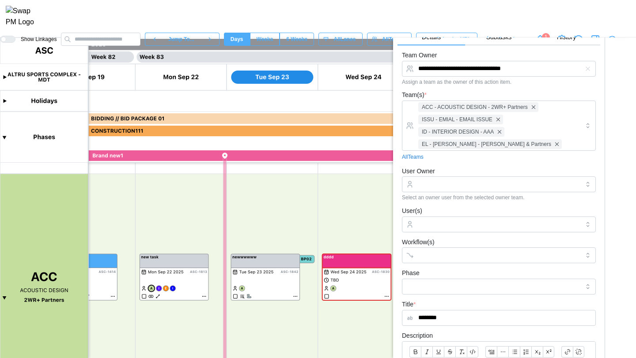
scroll to position [0, 0]
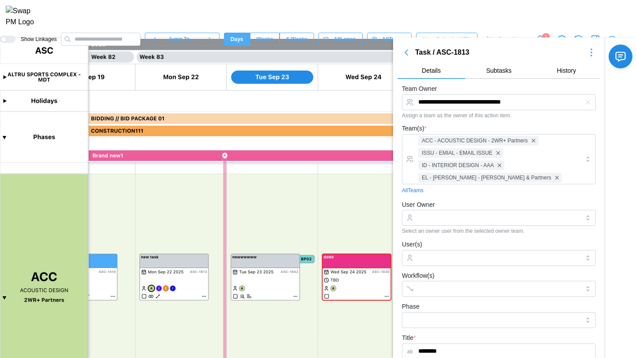
click at [415, 192] on link "All Teams" at bounding box center [413, 191] width 22 height 8
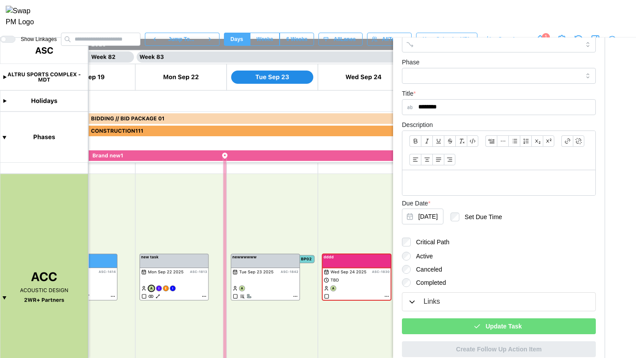
scroll to position [314, 0]
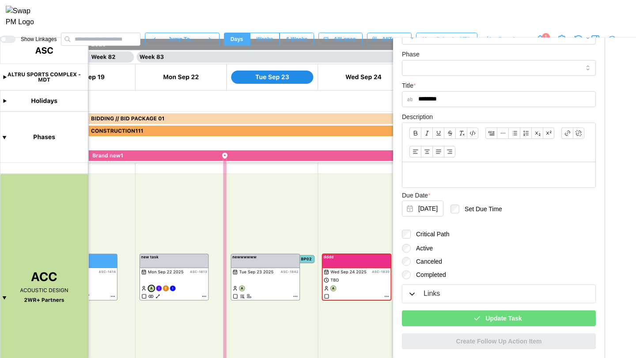
click at [468, 320] on div "Update Task" at bounding box center [497, 318] width 180 height 15
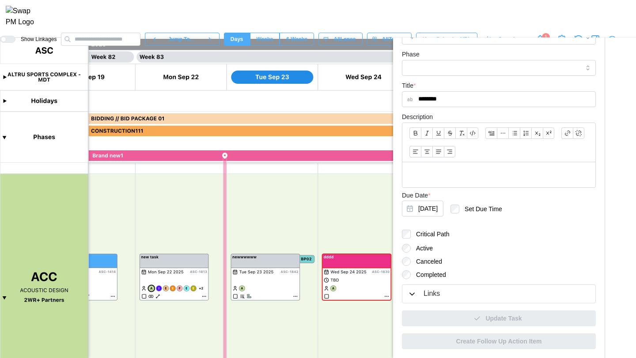
scroll to position [0, 0]
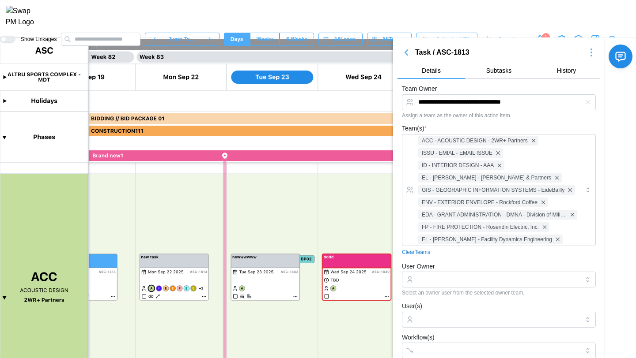
click at [417, 253] on link "Clear Teams" at bounding box center [416, 253] width 28 height 8
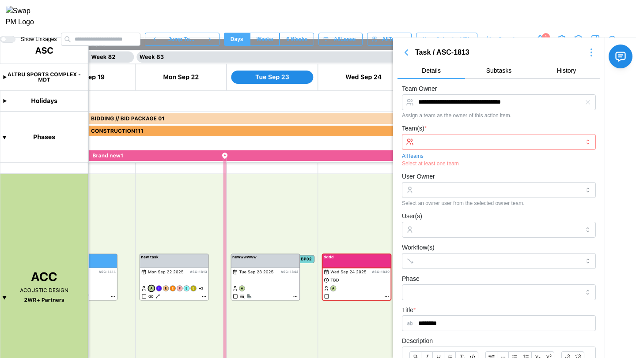
click at [523, 144] on input "Team(s) *" at bounding box center [498, 142] width 161 height 7
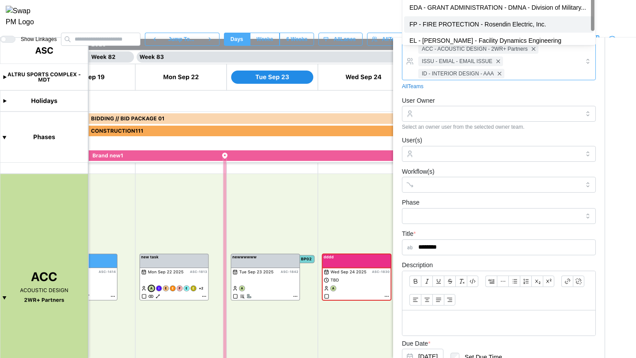
scroll to position [240, 0]
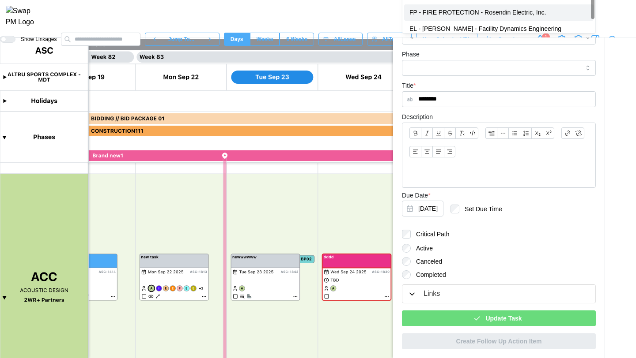
click at [521, 318] on span "Update Task" at bounding box center [503, 318] width 36 height 15
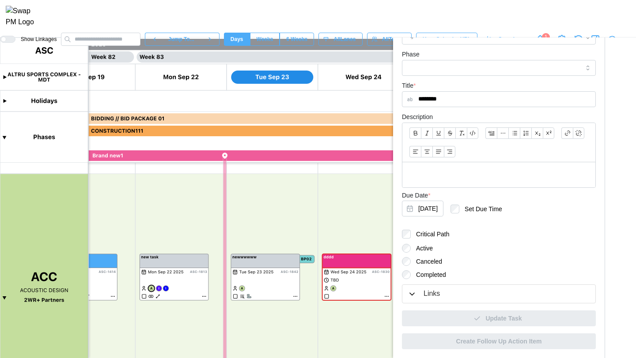
scroll to position [0, 0]
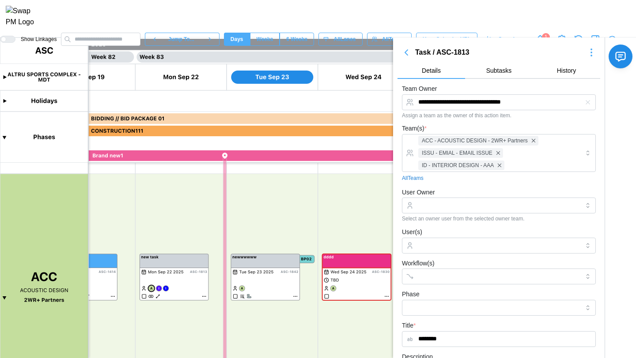
click at [404, 55] on icon "button" at bounding box center [406, 52] width 11 height 11
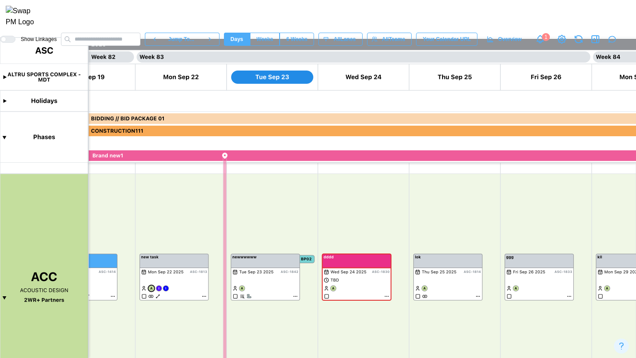
type textarea "*"
